Goal: Task Accomplishment & Management: Manage account settings

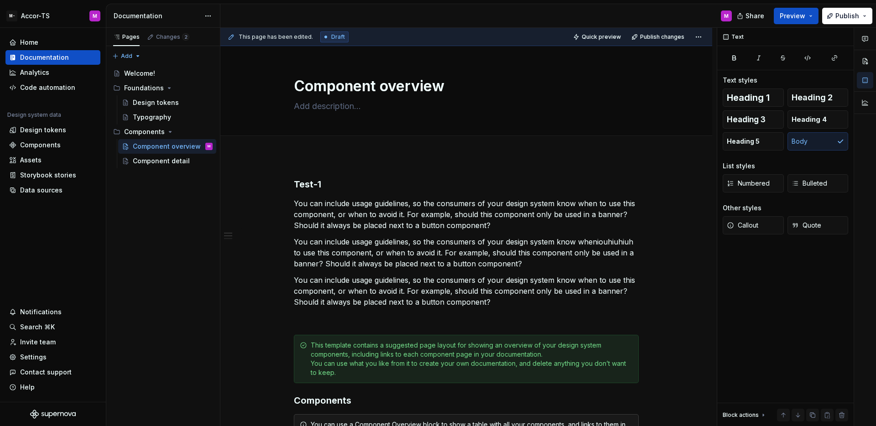
scroll to position [6, 0]
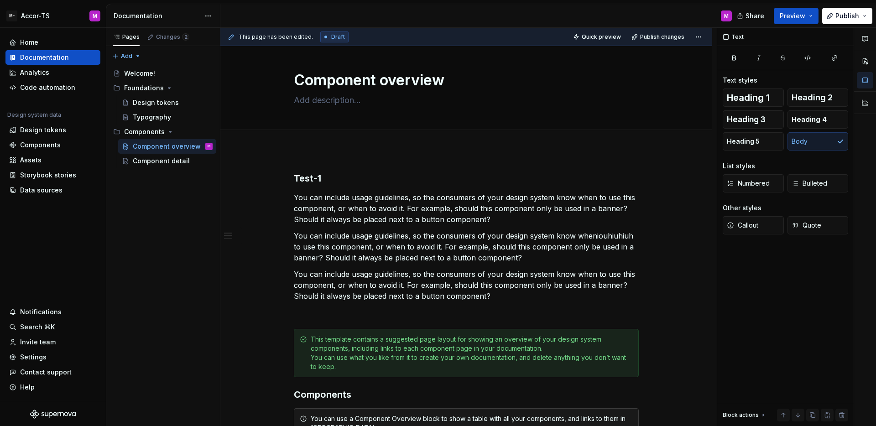
type textarea "*"
click at [325, 37] on icon at bounding box center [325, 36] width 1 height 1
click at [293, 36] on span "This page has been edited." at bounding box center [276, 36] width 74 height 7
click at [487, 34] on div "This page has been edited. Draft Quick preview Publish changes" at bounding box center [466, 37] width 492 height 18
click at [700, 36] on html "M- Accor-TS M Home Documentation Analytics Code automation Design system data D…" at bounding box center [438, 213] width 876 height 426
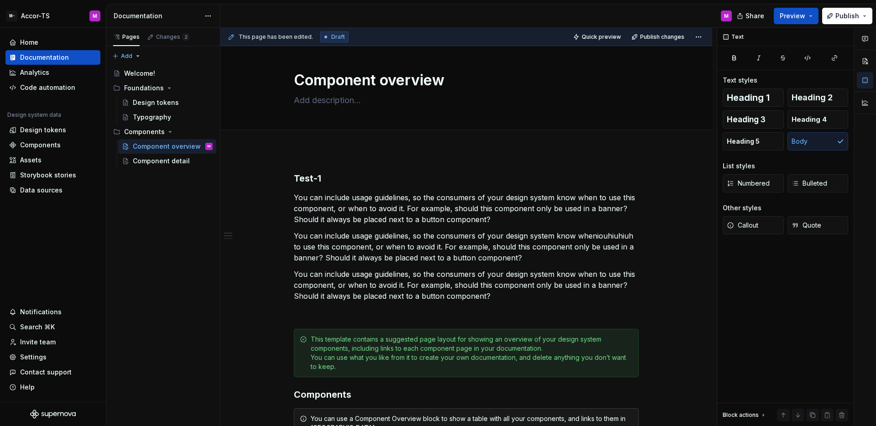
click at [534, 30] on html "M- Accor-TS M Home Documentation Analytics Code automation Design system data D…" at bounding box center [438, 213] width 876 height 426
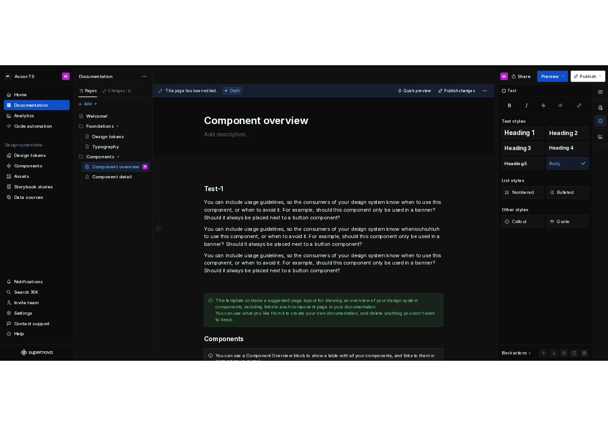
scroll to position [0, 0]
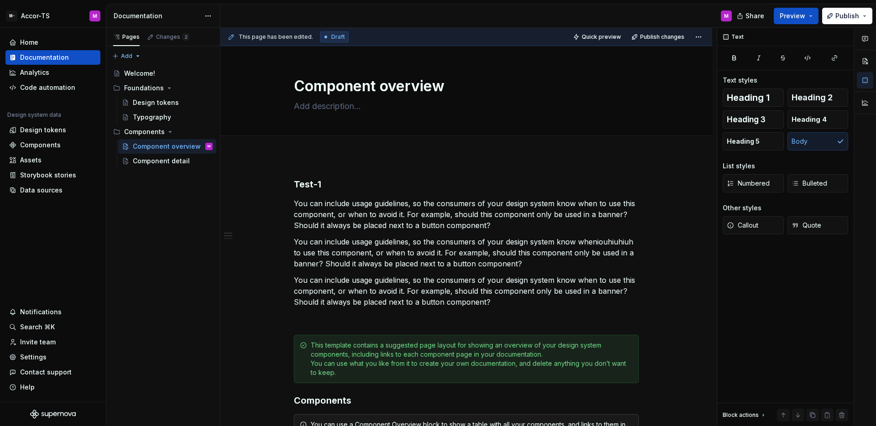
click at [522, 33] on div "This page has been edited. Draft Quick preview Publish changes" at bounding box center [466, 37] width 492 height 18
click at [696, 39] on html "M- Accor-TS M Home Documentation Analytics Code automation Design system data D…" at bounding box center [438, 213] width 876 height 426
click at [678, 69] on div "Discard changes" at bounding box center [668, 73] width 59 height 9
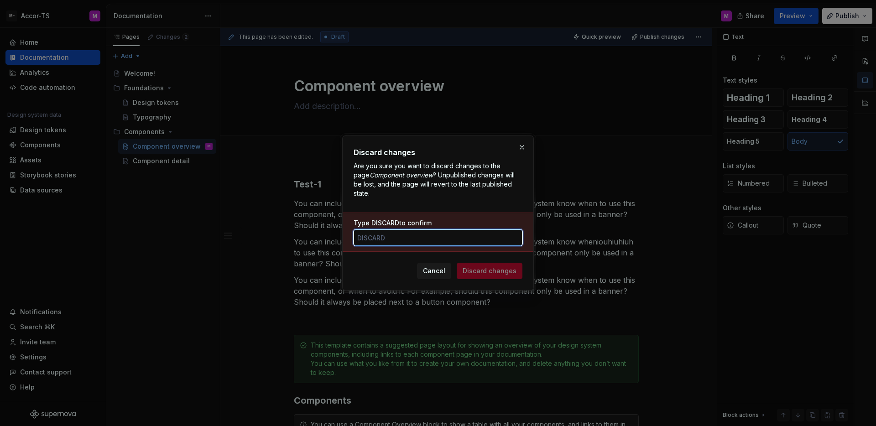
click at [456, 238] on input "Type DISCARD to confirm" at bounding box center [438, 237] width 169 height 16
type input "DISCARD"
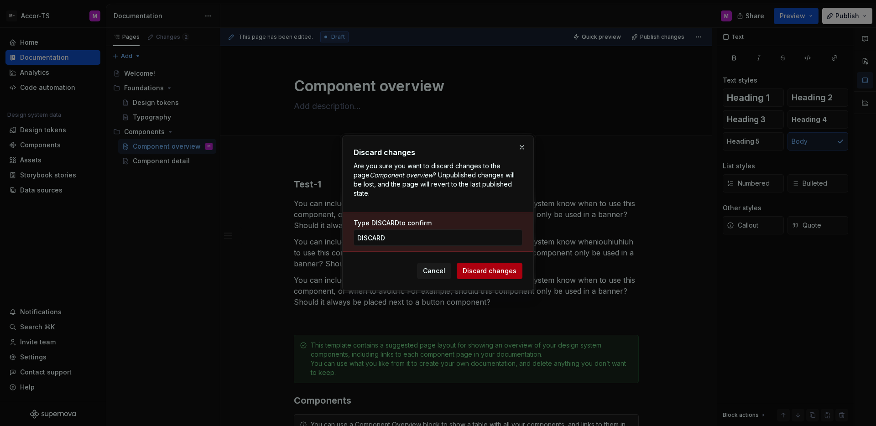
click at [501, 268] on span "Discard changes" at bounding box center [490, 270] width 54 height 9
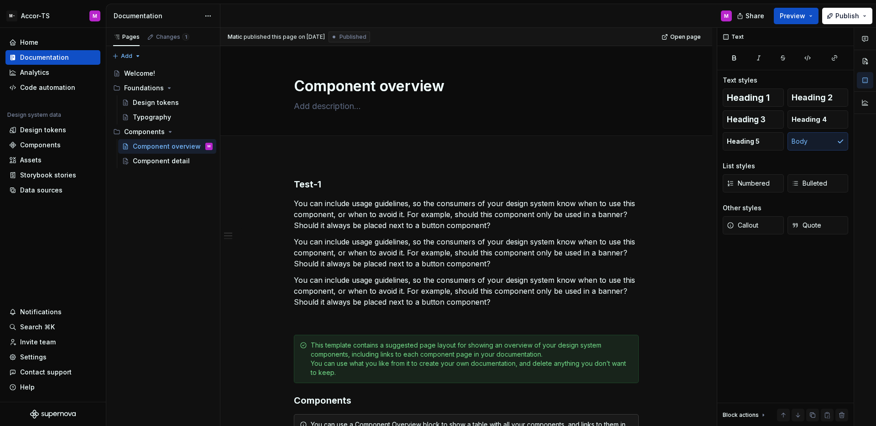
click at [295, 40] on div "published this page on [DATE]" at bounding box center [284, 36] width 81 height 7
type textarea "*"
